Goal: Use online tool/utility: Utilize a website feature to perform a specific function

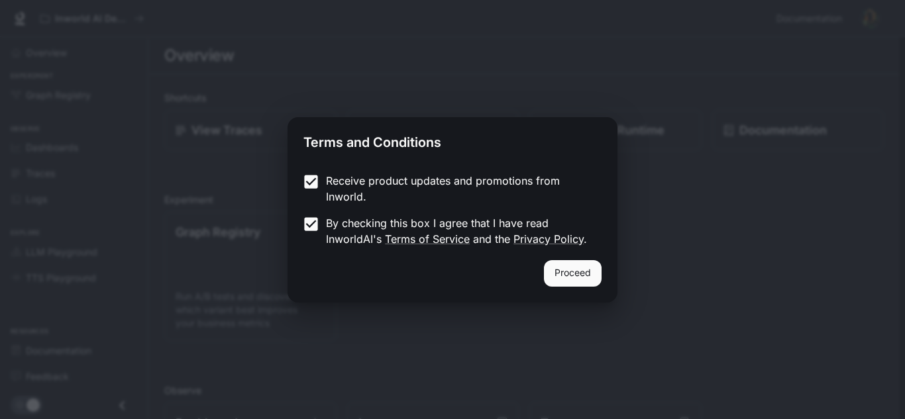
click at [557, 268] on button "Proceed" at bounding box center [573, 273] width 58 height 27
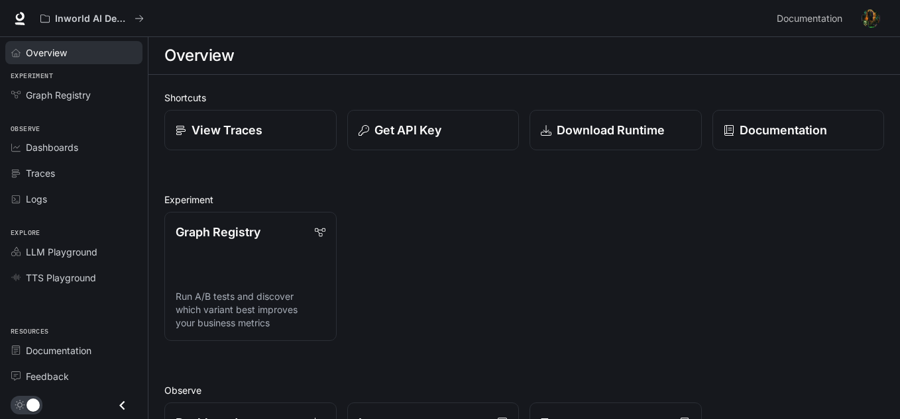
click at [83, 58] on div "Overview" at bounding box center [81, 53] width 111 height 14
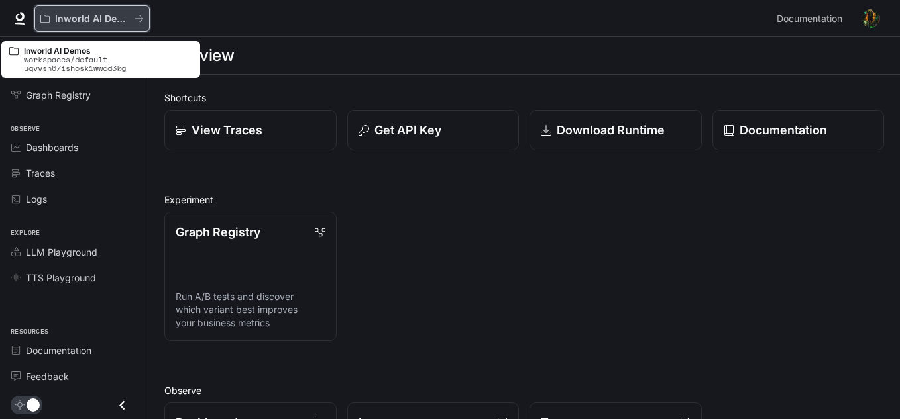
click at [120, 21] on p "Inworld AI Demos" at bounding box center [92, 18] width 74 height 11
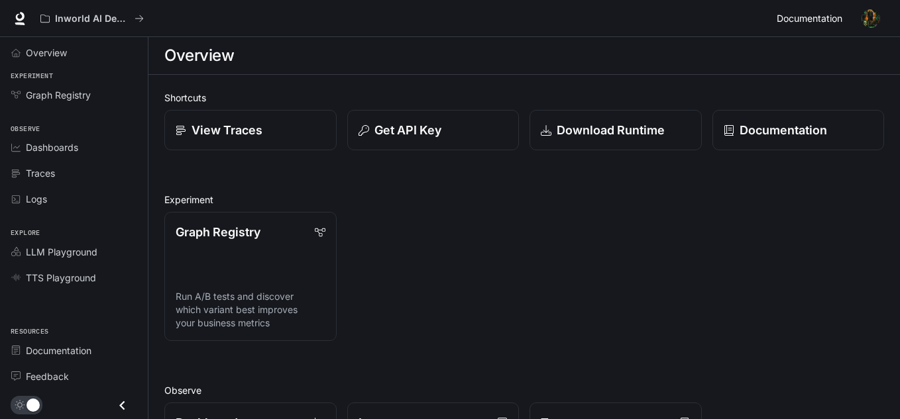
click at [838, 18] on span "Documentation" at bounding box center [810, 19] width 66 height 17
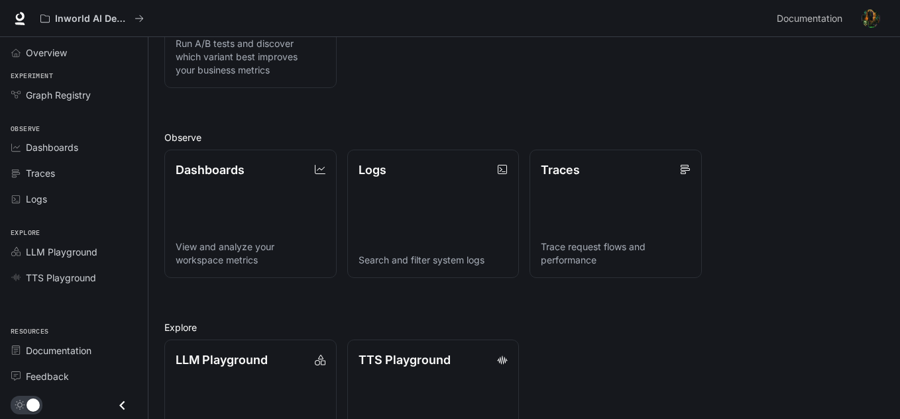
scroll to position [319, 0]
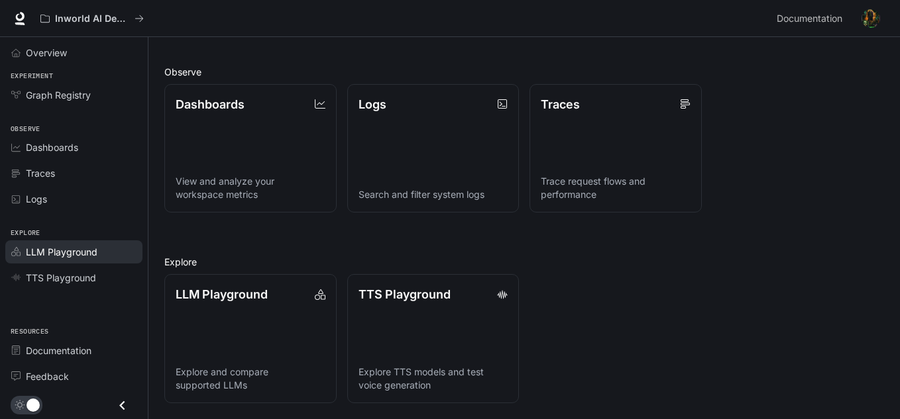
click at [88, 247] on span "LLM Playground" at bounding box center [62, 252] width 72 height 14
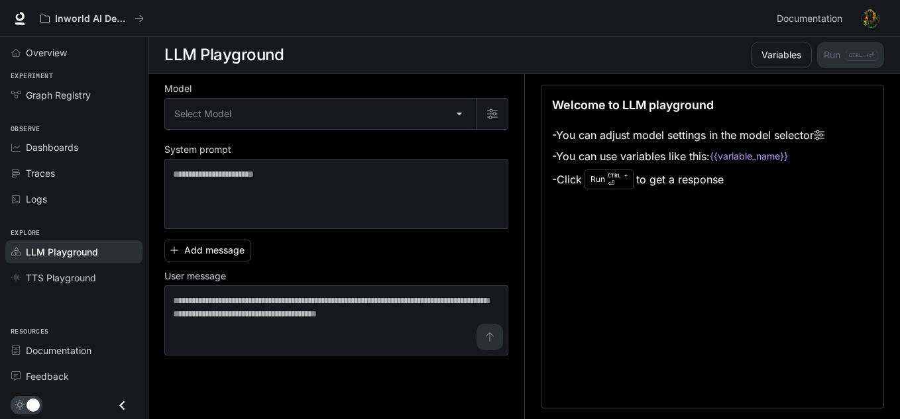
scroll to position [1, 0]
click at [238, 121] on body "Skip to main content Inworld AI Demos Documentation Documentation Portal Overvi…" at bounding box center [450, 209] width 900 height 420
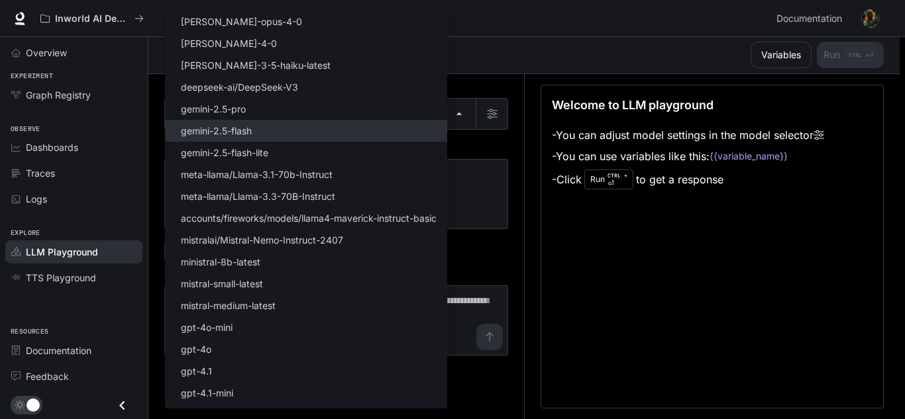
click at [267, 128] on li "gemini-2.5-flash" at bounding box center [306, 131] width 282 height 22
type input "**********"
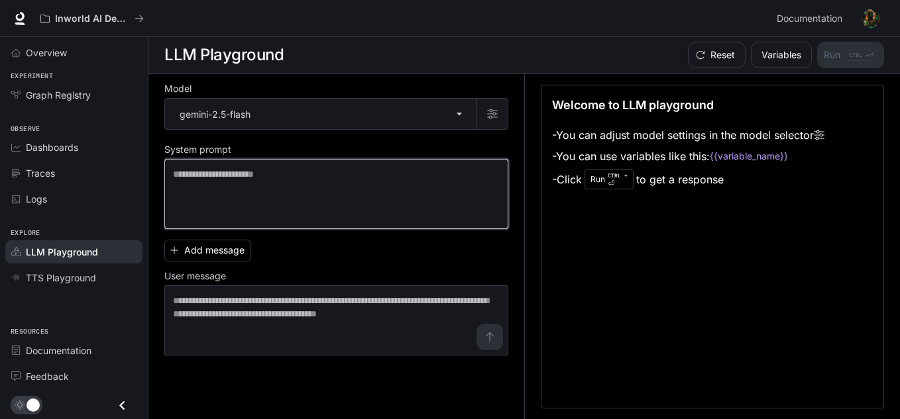
click at [372, 182] on textarea at bounding box center [336, 194] width 327 height 53
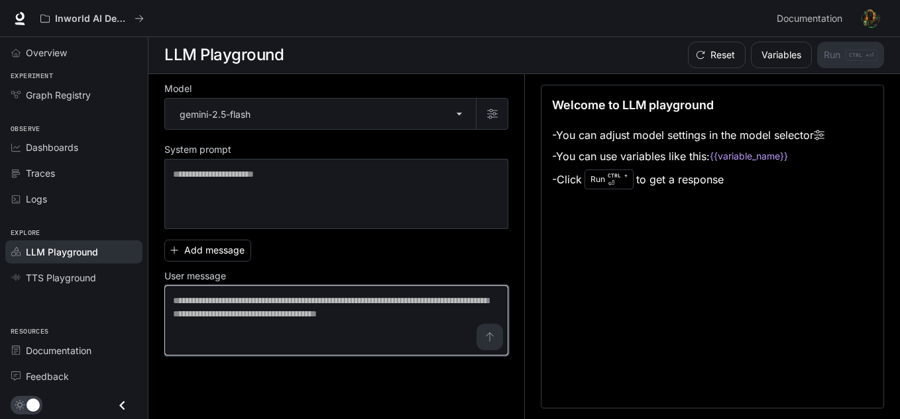
click at [292, 304] on textarea at bounding box center [336, 320] width 327 height 53
